Goal: Check status: Check status

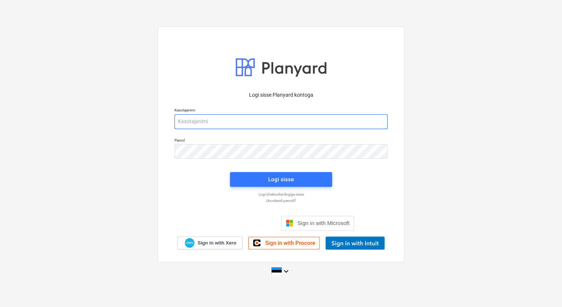
click at [252, 118] on input "email" at bounding box center [281, 121] width 213 height 15
type input "[EMAIL_ADDRESS][DOMAIN_NAME]"
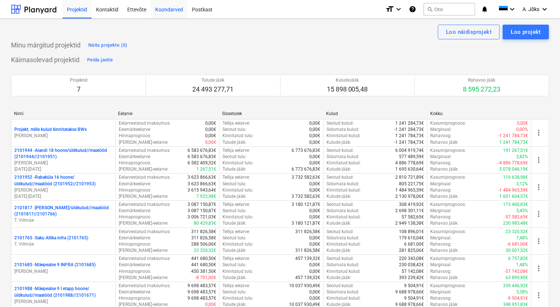
click at [171, 14] on div "Koondarved" at bounding box center [169, 9] width 37 height 19
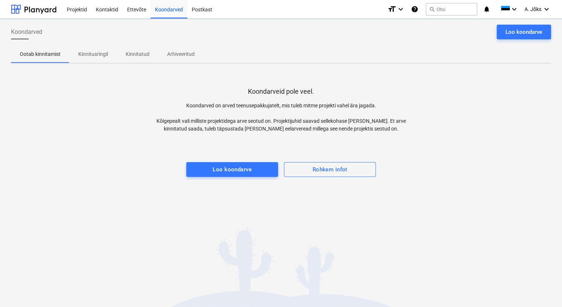
click at [97, 54] on p "Kinnitusringil" at bounding box center [93, 54] width 30 height 8
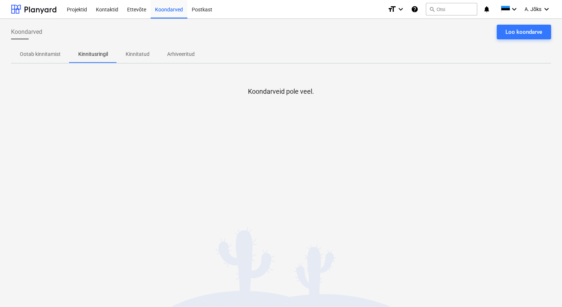
click at [128, 180] on div "Koondarved Loo koondarve Ootab kinnitamist Kinnitusringil Kinnitatud Arhiveerit…" at bounding box center [281, 163] width 562 height 288
click at [130, 55] on p "Kinnitatud" at bounding box center [138, 54] width 24 height 8
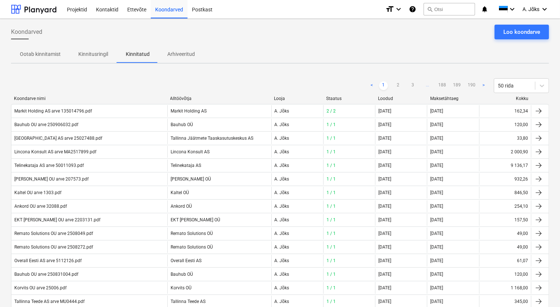
click at [91, 51] on p "Kinnitusringil" at bounding box center [93, 54] width 30 height 8
